Goal: Check status: Check status

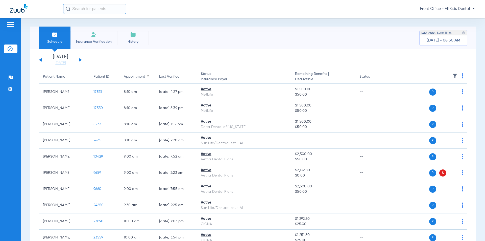
drag, startPoint x: 41, startPoint y: 59, endPoint x: 139, endPoint y: 82, distance: 100.6
click at [41, 59] on button at bounding box center [40, 60] width 3 height 4
click at [40, 60] on button at bounding box center [40, 60] width 3 height 4
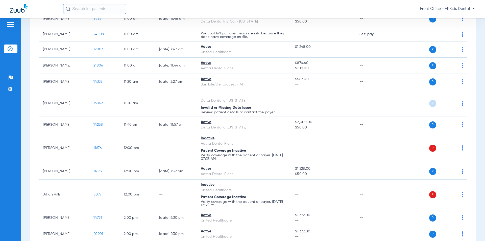
scroll to position [404, 0]
